Goal: Find specific page/section: Find specific page/section

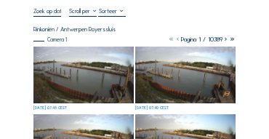
scroll to position [15, 0]
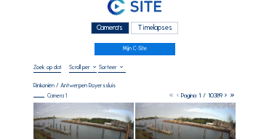
click at [93, 28] on div "Camera's" at bounding box center [110, 28] width 39 height 12
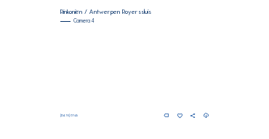
scroll to position [611, 0]
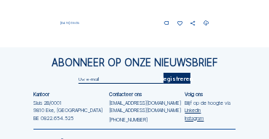
scroll to position [653, 0]
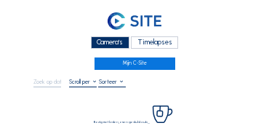
click at [108, 40] on div "Camera's" at bounding box center [110, 42] width 39 height 12
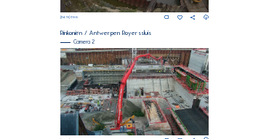
scroll to position [222, 0]
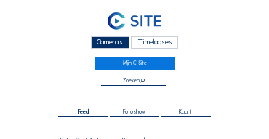
click at [108, 46] on div "Camera's" at bounding box center [110, 42] width 39 height 12
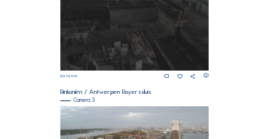
scroll to position [498, 0]
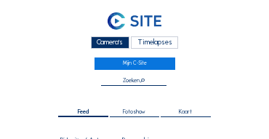
click at [115, 44] on div "Camera's" at bounding box center [110, 42] width 39 height 12
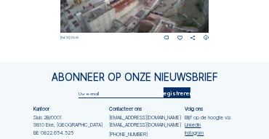
scroll to position [638, 0]
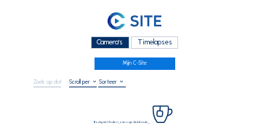
click at [109, 45] on div "Camera's" at bounding box center [110, 42] width 39 height 12
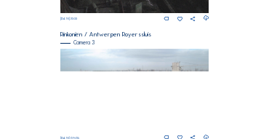
scroll to position [469, 0]
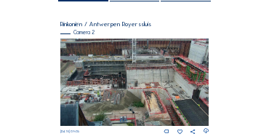
scroll to position [131, 0]
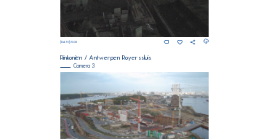
scroll to position [483, 0]
